Goal: Task Accomplishment & Management: Manage account settings

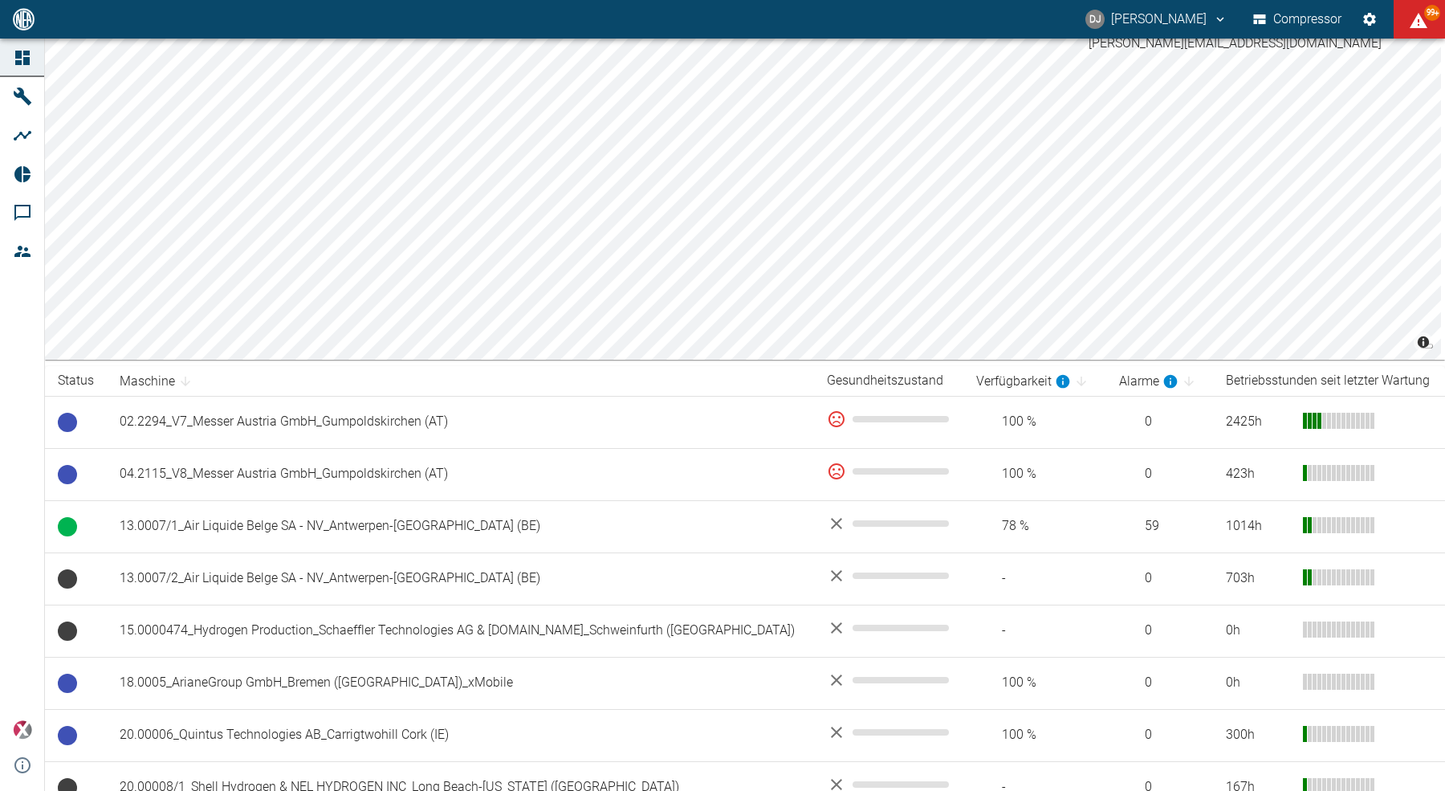
click at [1128, 29] on button "DJ [PERSON_NAME]" at bounding box center [1156, 19] width 147 height 29
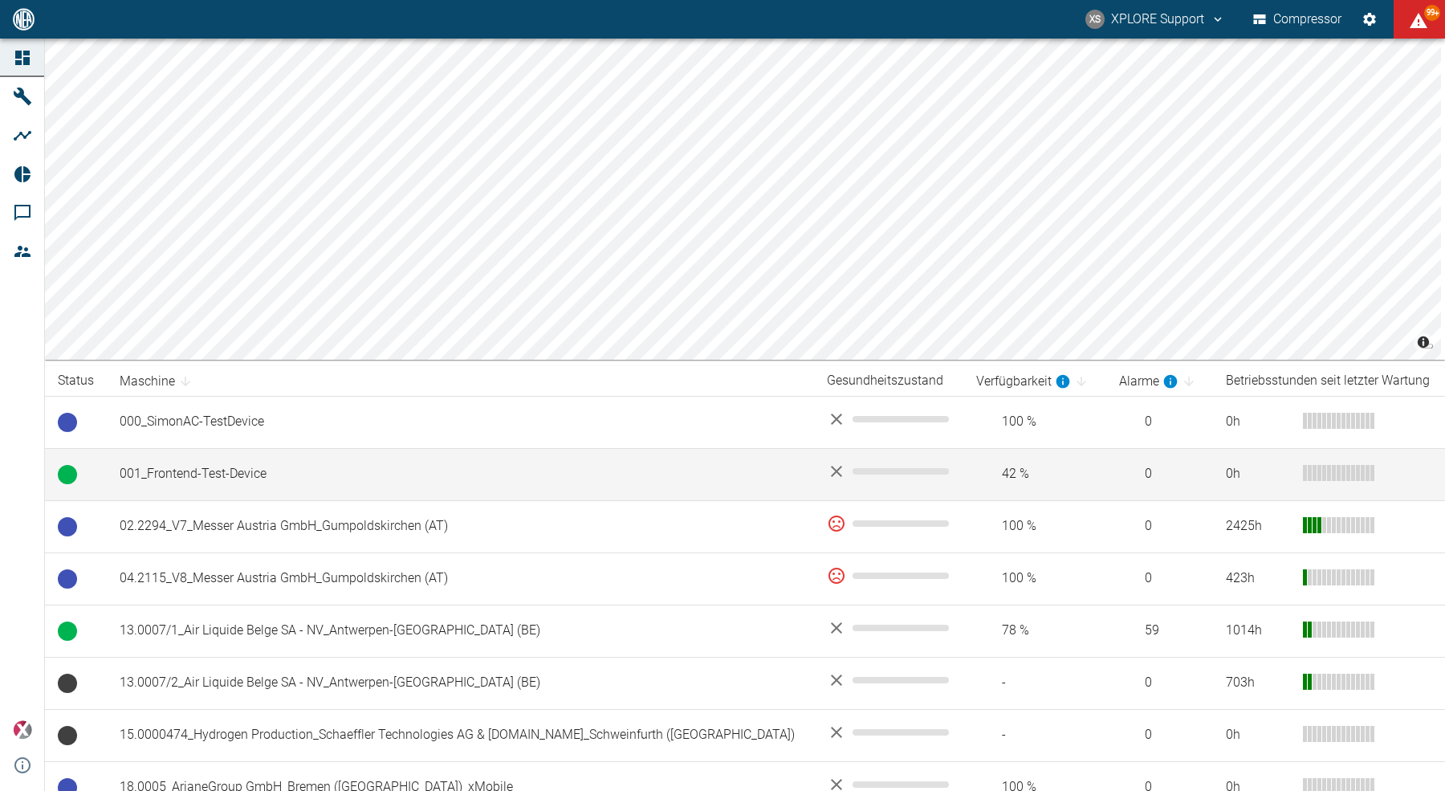
click at [240, 470] on td "001_Frontend-Test-Device" at bounding box center [460, 474] width 707 height 52
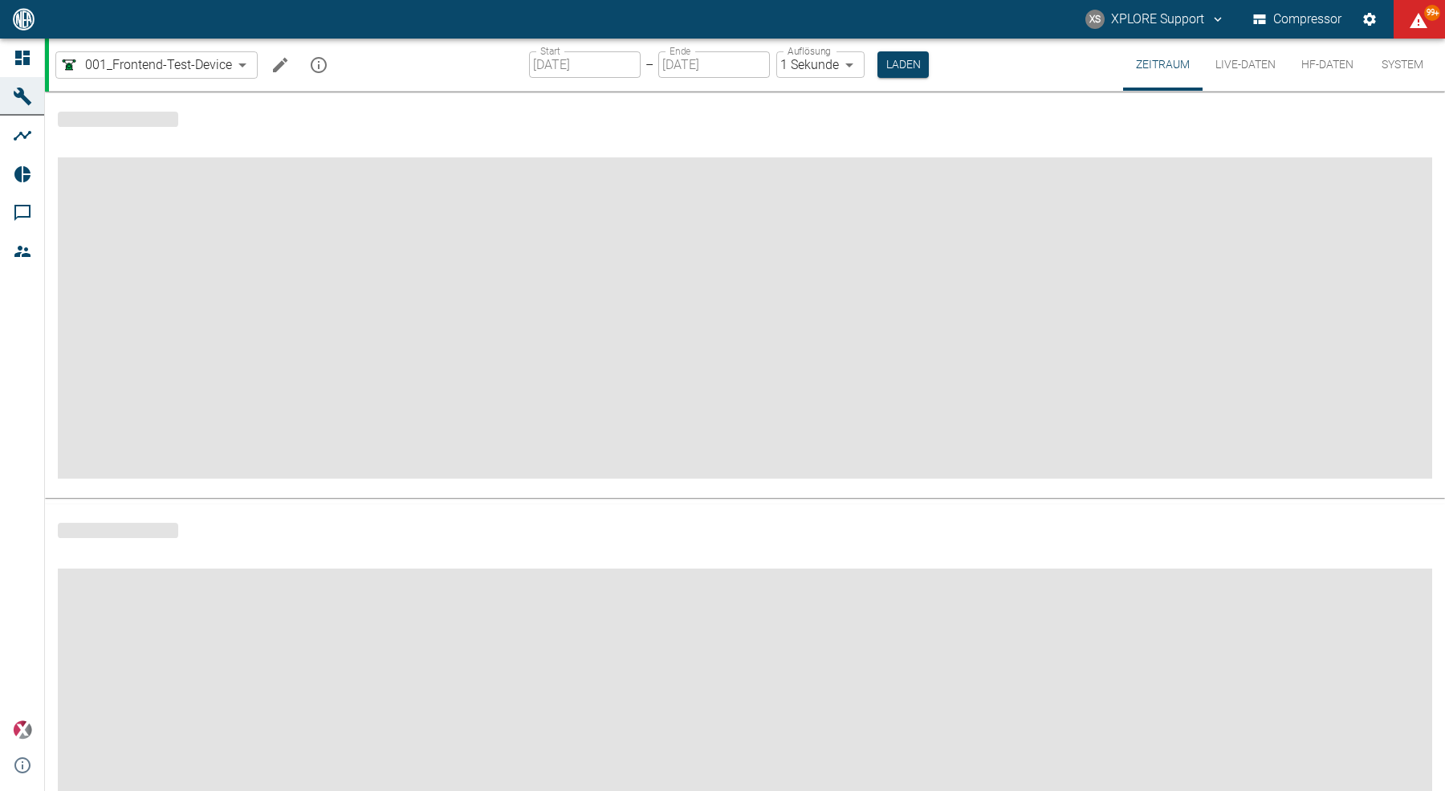
click at [279, 67] on icon "Machine bearbeiten" at bounding box center [280, 64] width 14 height 14
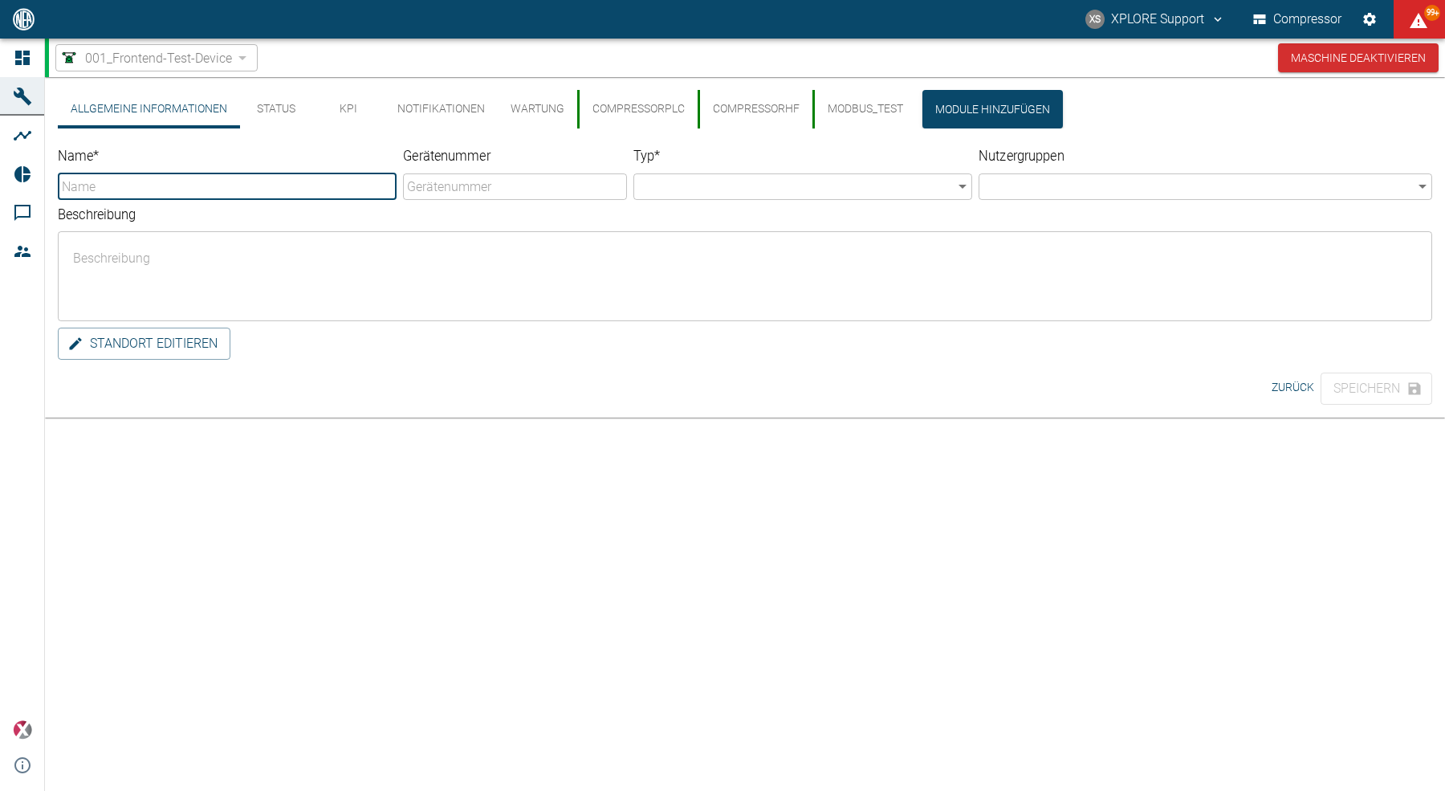
type input "001_Frontend-Test-Device"
type input "Compressor"
type textarea "Frontend test device!"
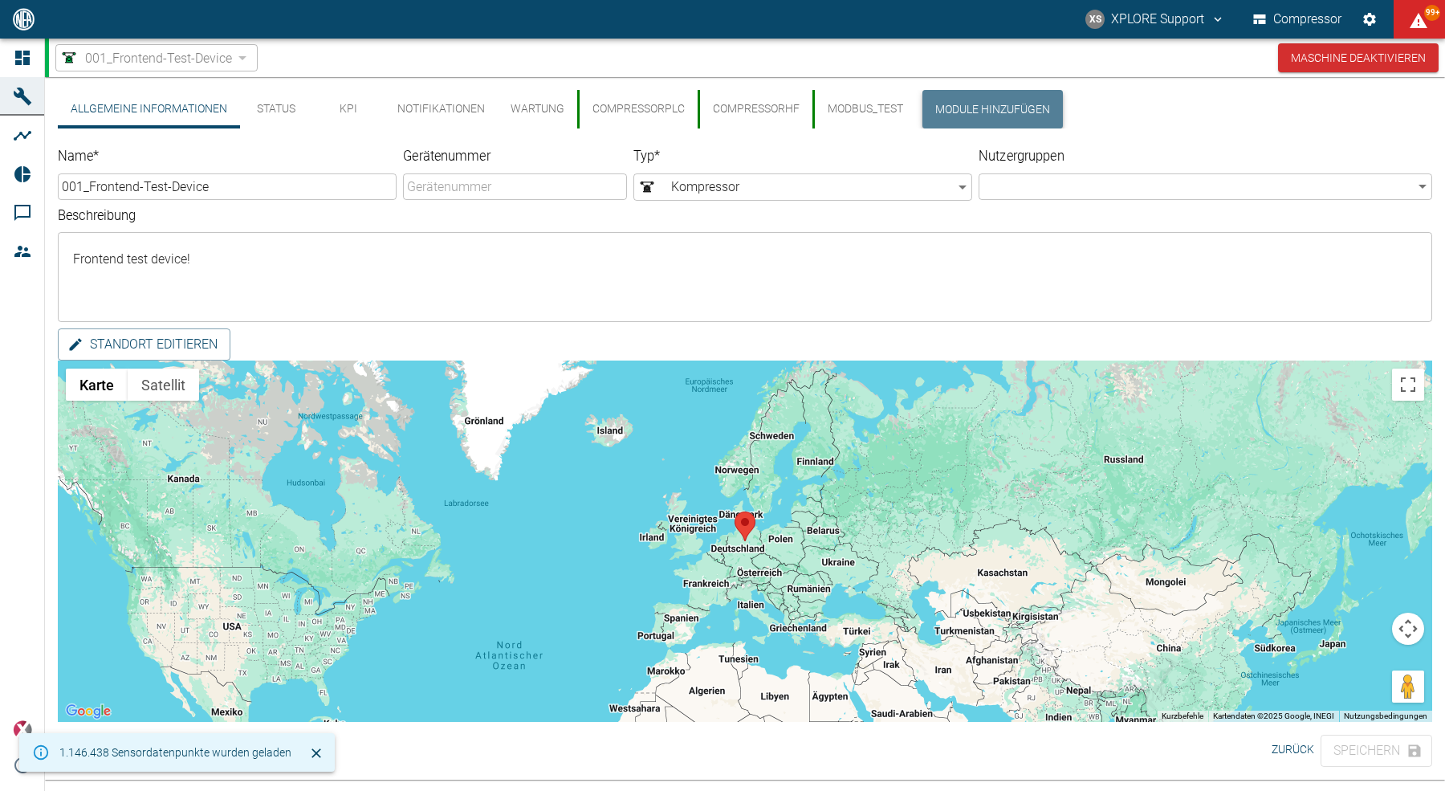
click at [998, 110] on button "Module hinzufügen" at bounding box center [992, 109] width 140 height 39
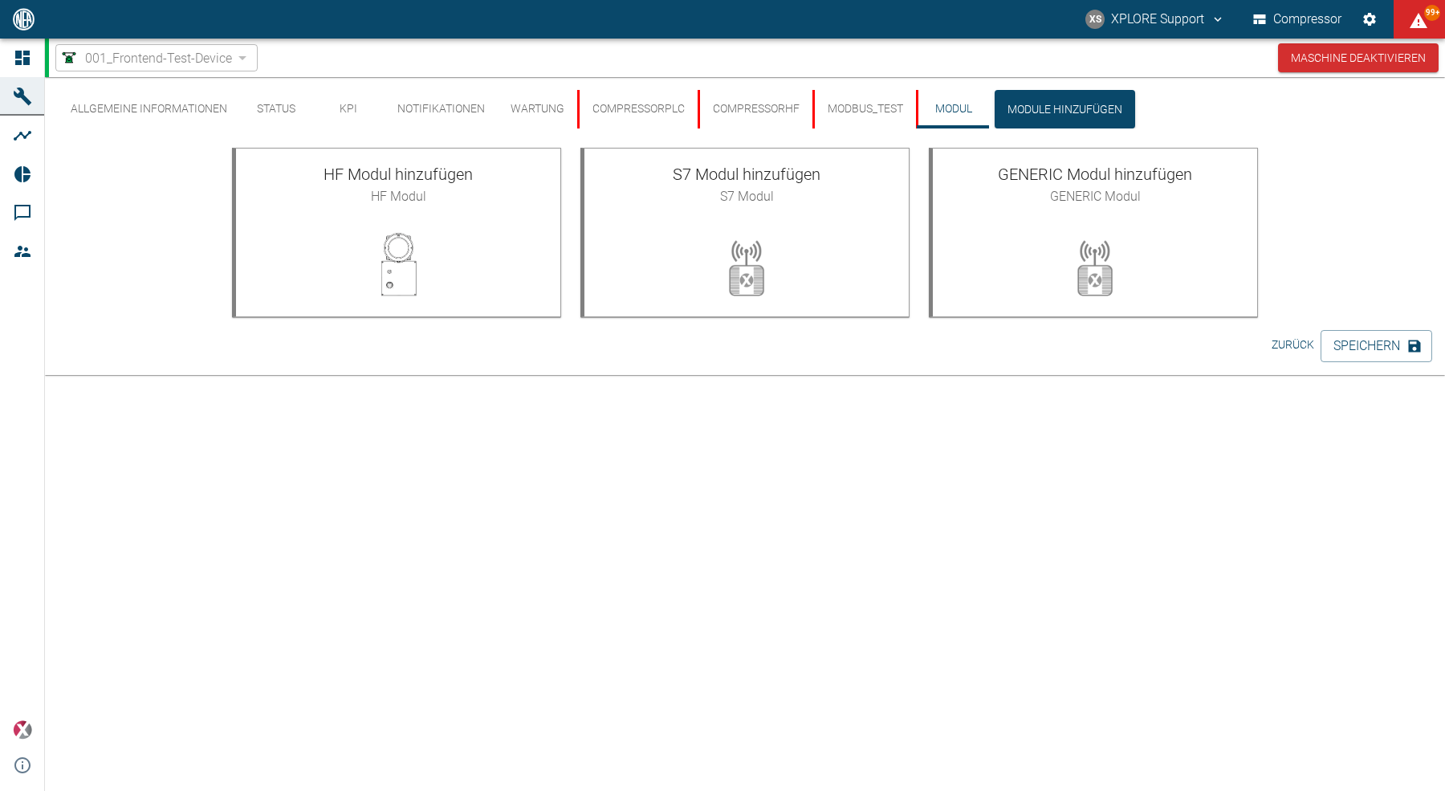
click at [1279, 344] on button "Zurück" at bounding box center [1292, 345] width 55 height 30
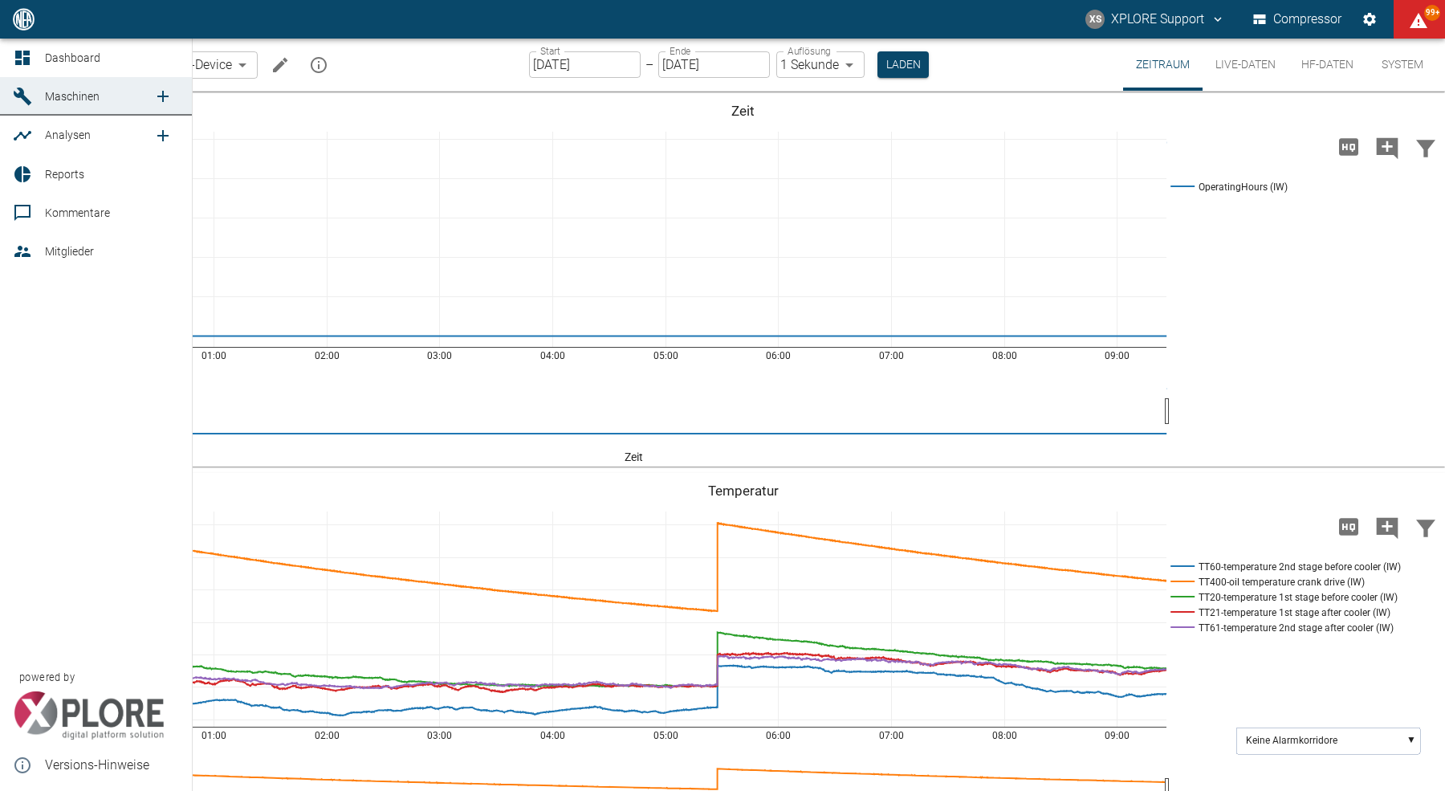
click at [22, 55] on icon at bounding box center [22, 57] width 19 height 19
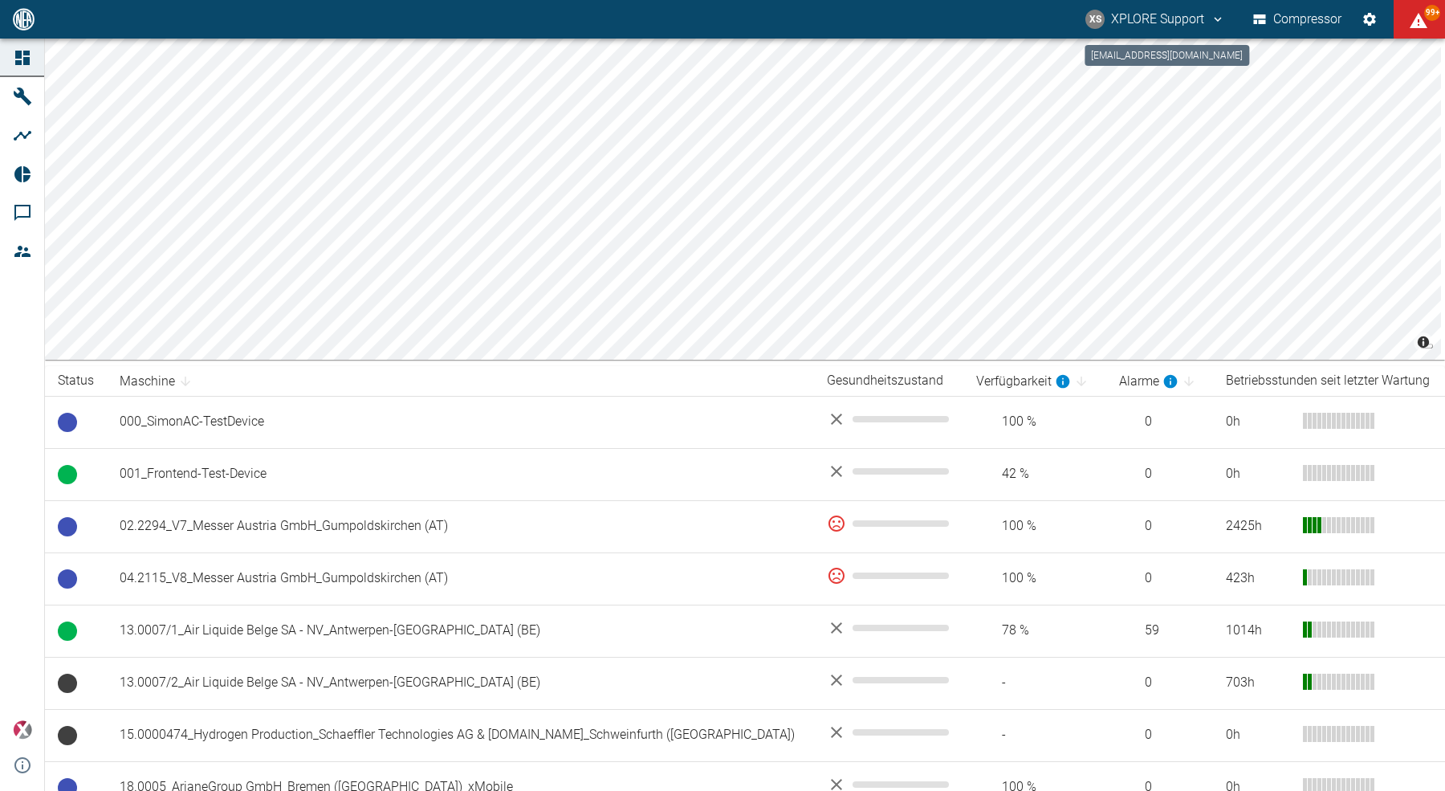
click at [1149, 20] on button "XS XPLORE Support" at bounding box center [1155, 19] width 144 height 29
click at [1158, 70] on span "Ausloggen" at bounding box center [1185, 64] width 60 height 19
